Goal: Information Seeking & Learning: Find specific fact

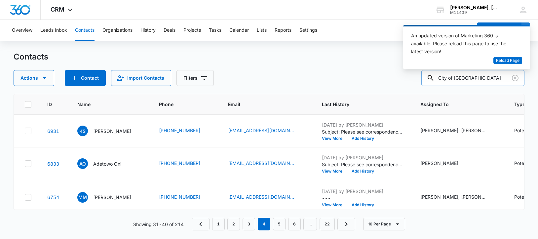
drag, startPoint x: 446, startPoint y: 78, endPoint x: 503, endPoint y: 76, distance: 56.9
click at [503, 76] on input "City of Chattanooga" at bounding box center [473, 78] width 103 height 16
paste input "Tennessee Express"
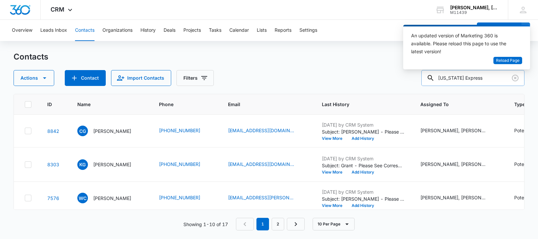
drag, startPoint x: 497, startPoint y: 78, endPoint x: 446, endPoint y: 76, distance: 51.3
click at [446, 76] on input "Tennessee Express" at bounding box center [473, 78] width 103 height 16
paste input "MegaCorp Logistic"
type input "MegaCorp Logistics"
click at [96, 131] on p "Charlotte Godwin" at bounding box center [112, 131] width 38 height 7
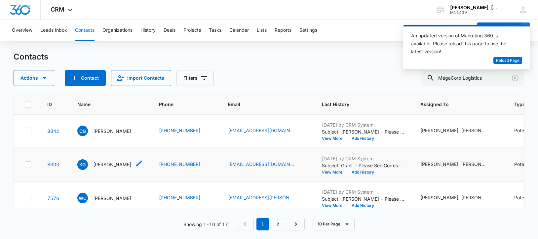
click at [111, 168] on p "Karen Grant" at bounding box center [112, 164] width 38 height 7
drag, startPoint x: 500, startPoint y: 79, endPoint x: 436, endPoint y: 79, distance: 63.5
click at [436, 79] on div "MegaCorp Logistics" at bounding box center [473, 78] width 103 height 16
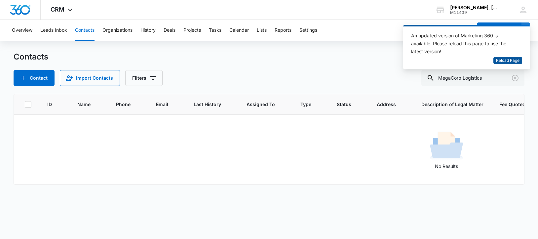
click at [512, 62] on span "Reload Page" at bounding box center [507, 61] width 23 height 6
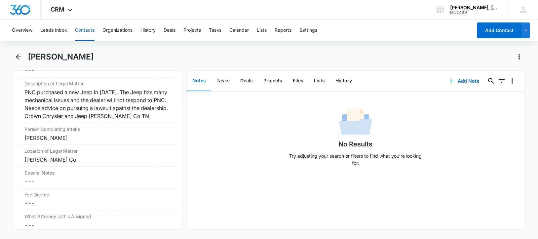
scroll to position [579, 0]
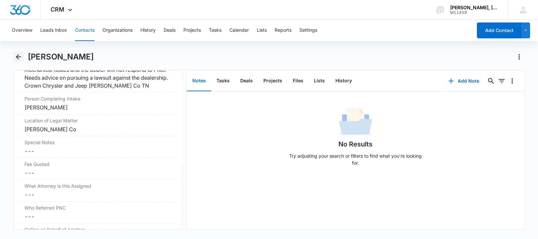
click at [20, 56] on icon "Back" at bounding box center [19, 57] width 8 height 8
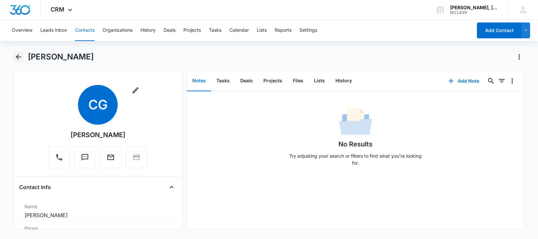
click at [21, 55] on icon "Back" at bounding box center [19, 57] width 8 height 8
click at [20, 56] on icon "Back" at bounding box center [19, 57] width 8 height 8
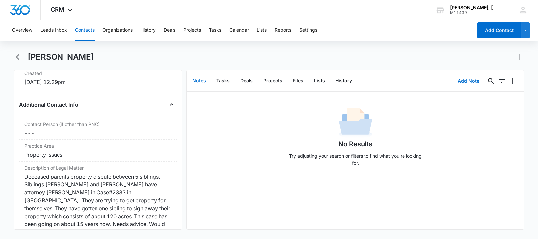
scroll to position [454, 0]
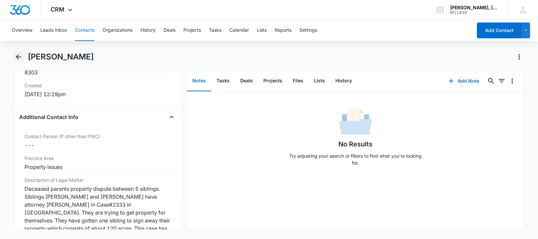
click at [18, 56] on icon "Back" at bounding box center [19, 57] width 8 height 8
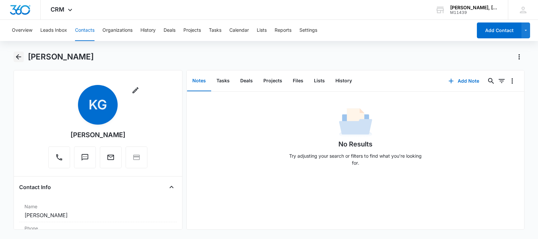
click at [18, 57] on icon "Back" at bounding box center [19, 57] width 8 height 8
